Goal: Task Accomplishment & Management: Use online tool/utility

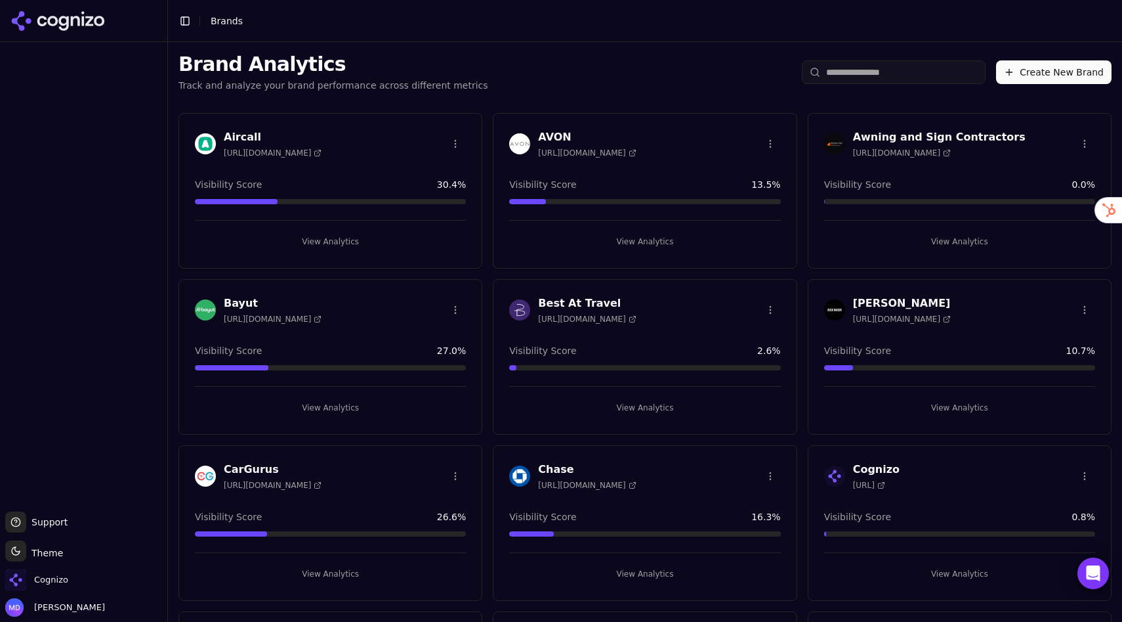
click at [903, 70] on input "search" at bounding box center [894, 72] width 184 height 24
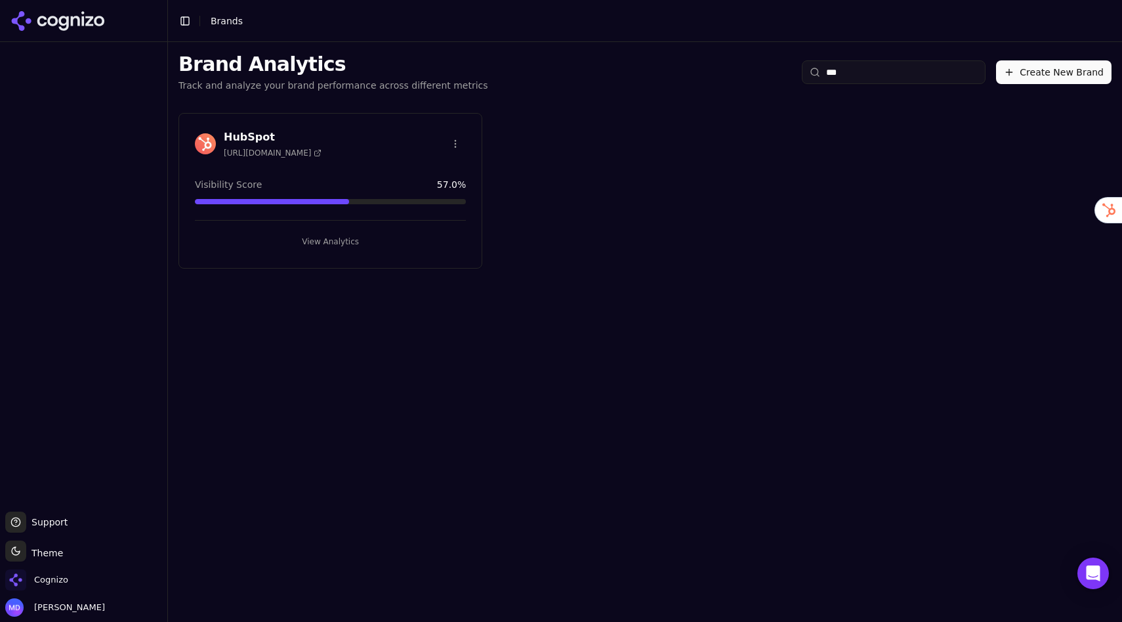
type input "***"
click at [346, 246] on button "View Analytics" at bounding box center [330, 241] width 271 height 21
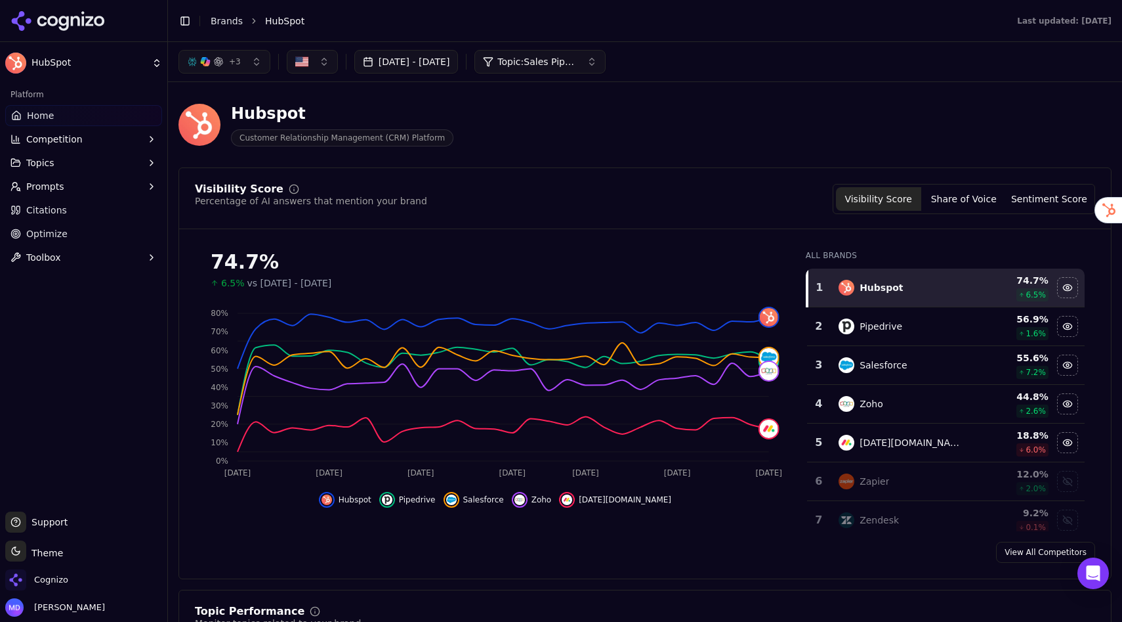
click at [71, 211] on link "Citations" at bounding box center [83, 210] width 157 height 21
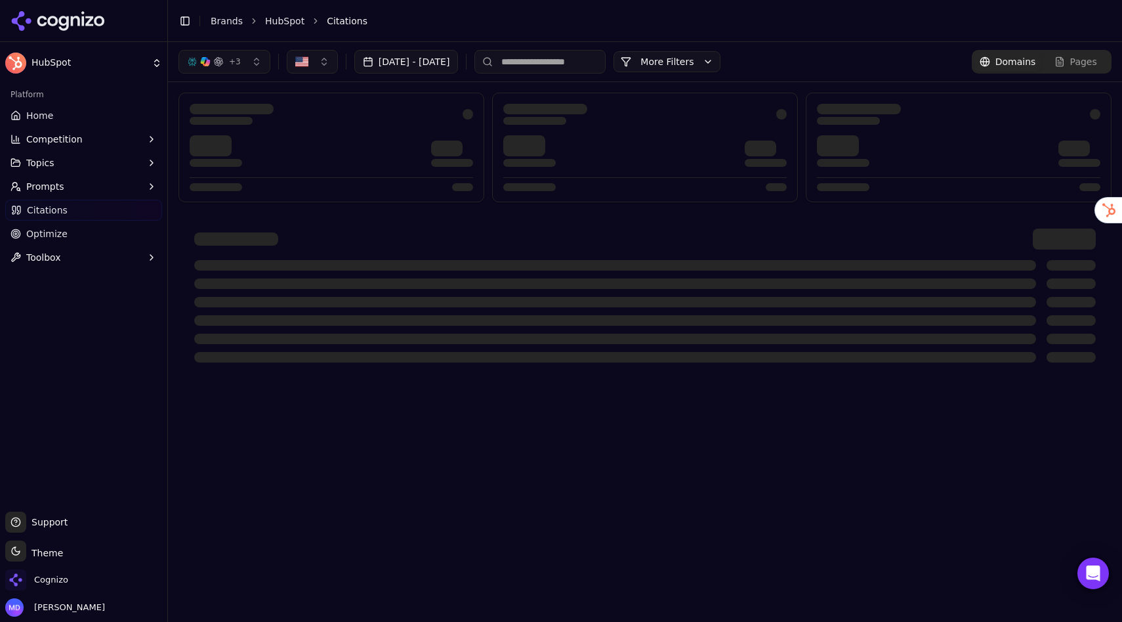
click at [58, 184] on span "Prompts" at bounding box center [45, 186] width 38 height 13
click at [54, 207] on span "Active" at bounding box center [84, 207] width 114 height 13
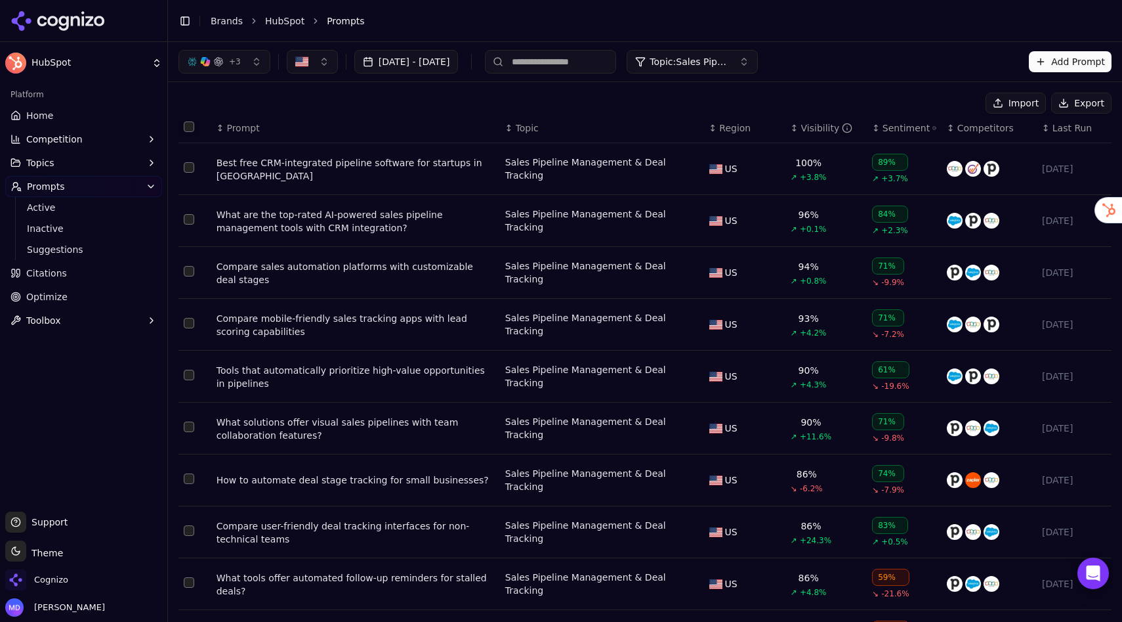
click at [328, 160] on div "Best free CRM-integrated pipeline software for startups in [GEOGRAPHIC_DATA]" at bounding box center [356, 169] width 278 height 26
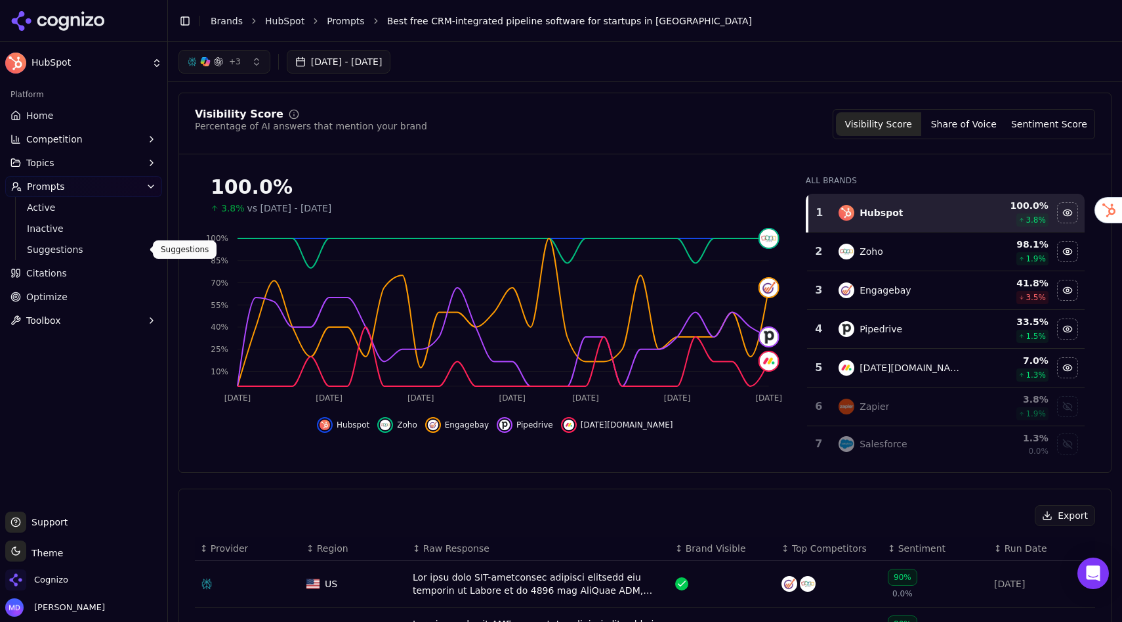
click at [58, 269] on span "Citations" at bounding box center [46, 273] width 41 height 13
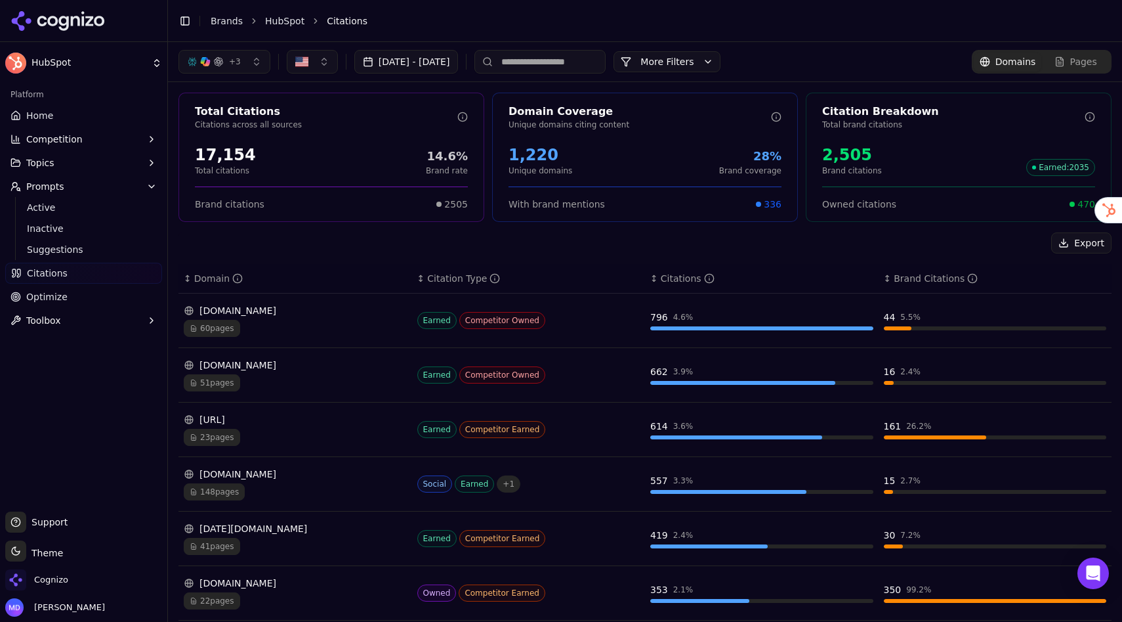
click at [41, 161] on span "Topics" at bounding box center [40, 162] width 28 height 13
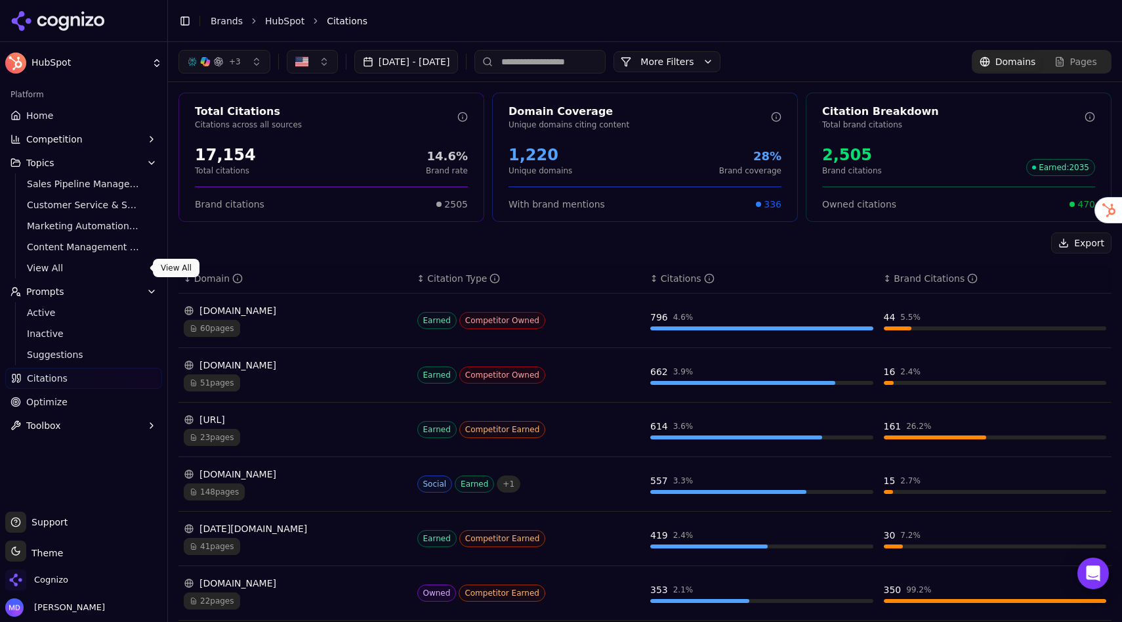
click at [42, 267] on span "View All" at bounding box center [84, 267] width 114 height 13
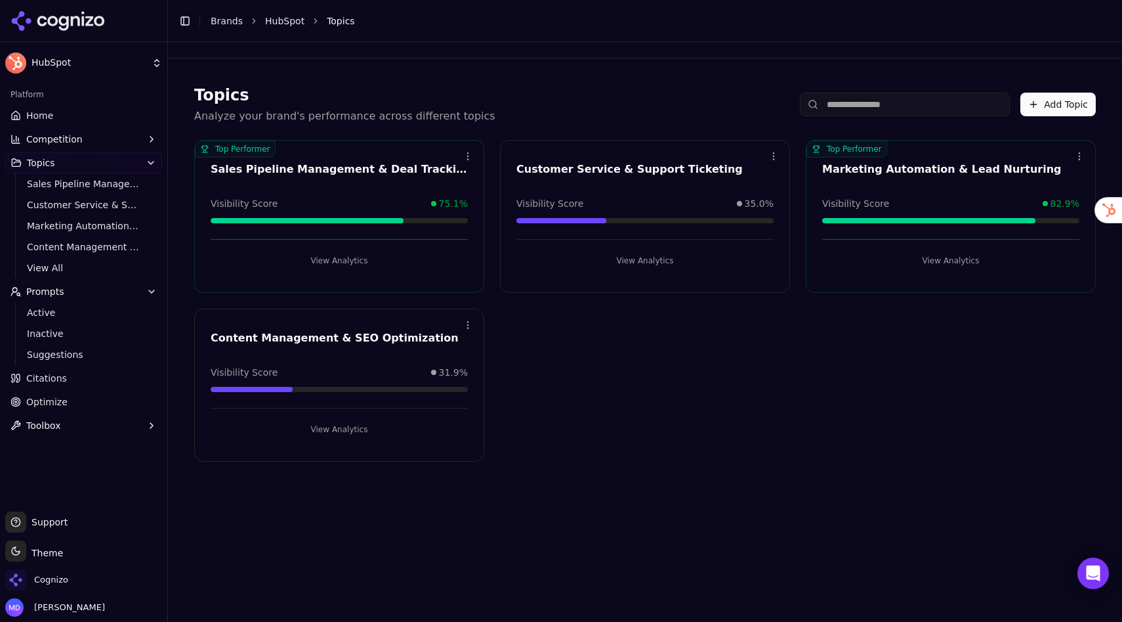
click at [45, 399] on span "Optimize" at bounding box center [46, 401] width 41 height 13
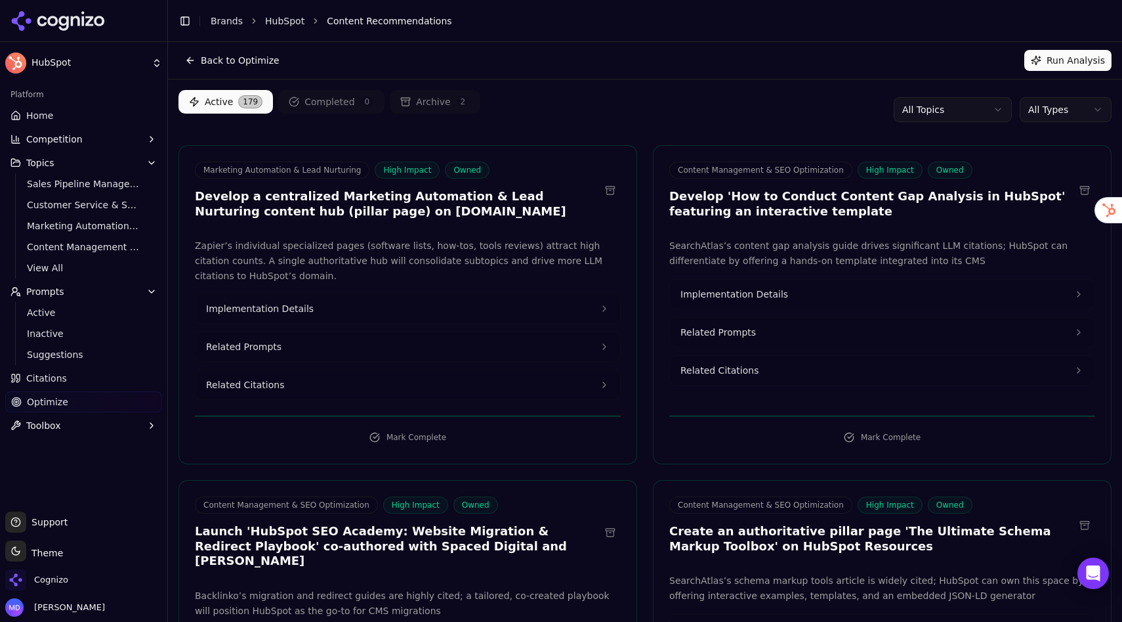
click at [99, 114] on link "Home" at bounding box center [83, 115] width 157 height 21
